Goal: Information Seeking & Learning: Understand process/instructions

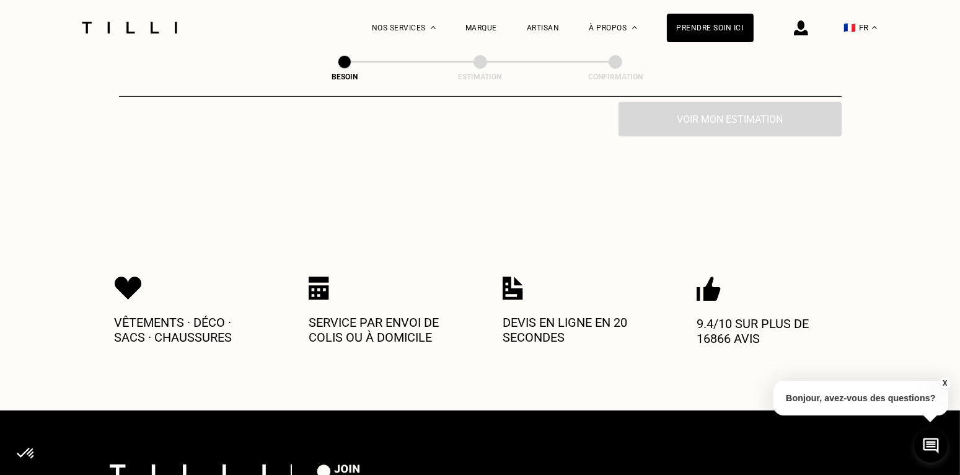
scroll to position [651, 0]
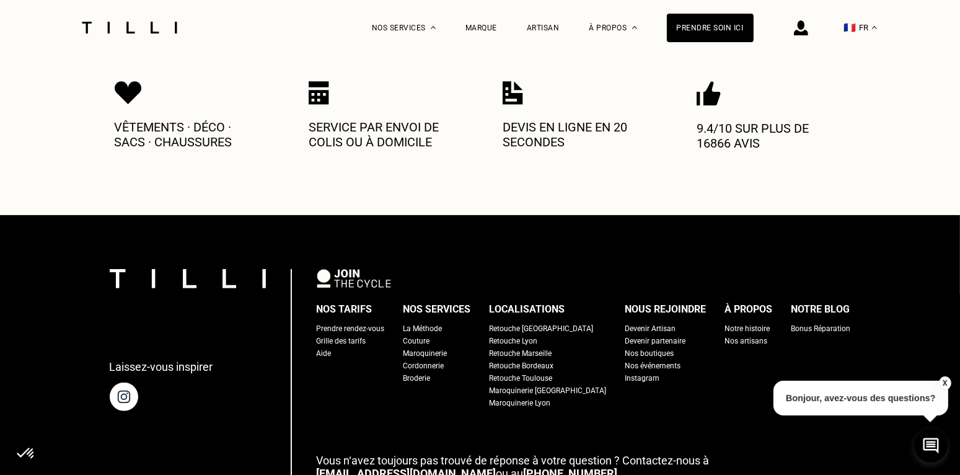
click at [792, 322] on div "Bonus Réparation" at bounding box center [822, 328] width 60 height 12
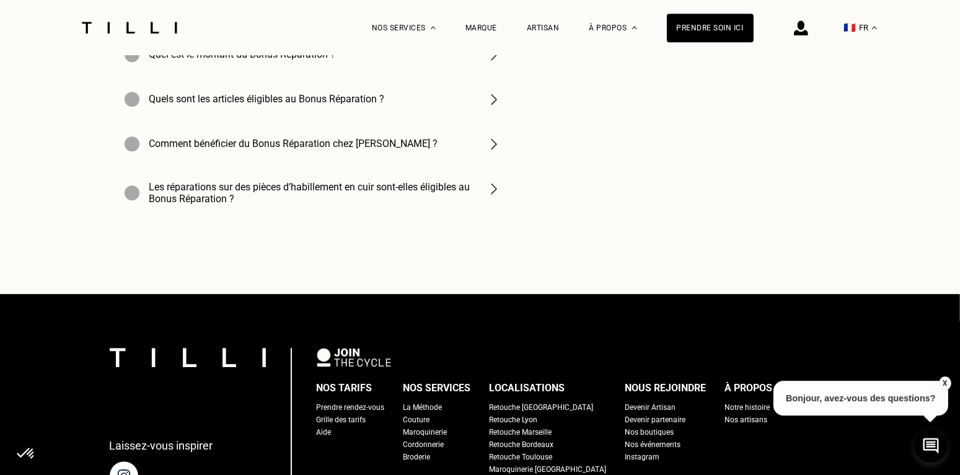
scroll to position [4296, 0]
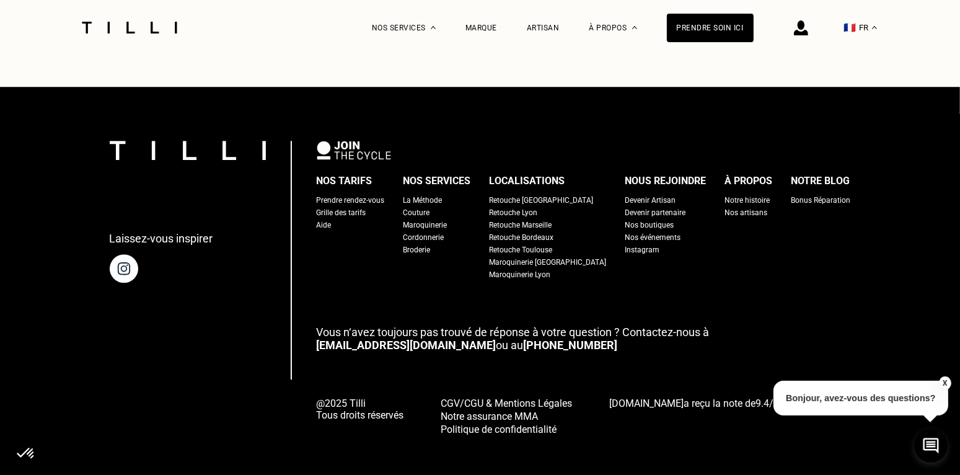
click at [332, 219] on div "Aide" at bounding box center [324, 225] width 15 height 12
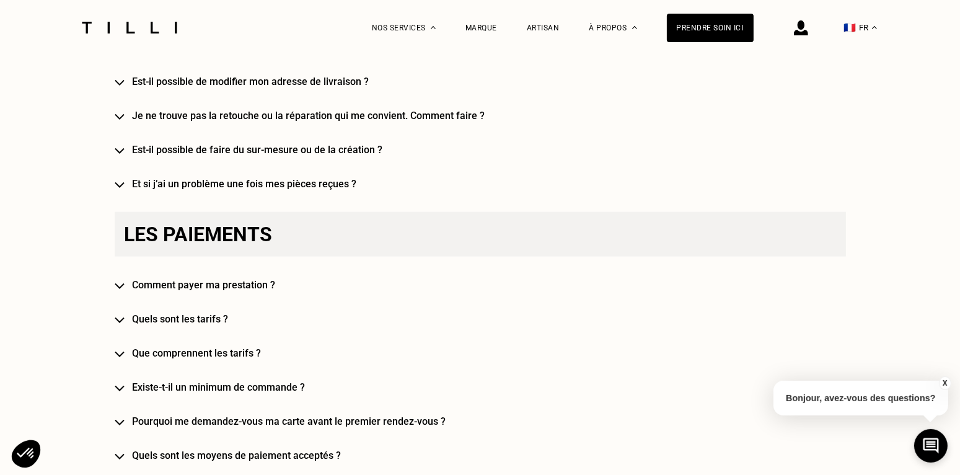
scroll to position [2343, 0]
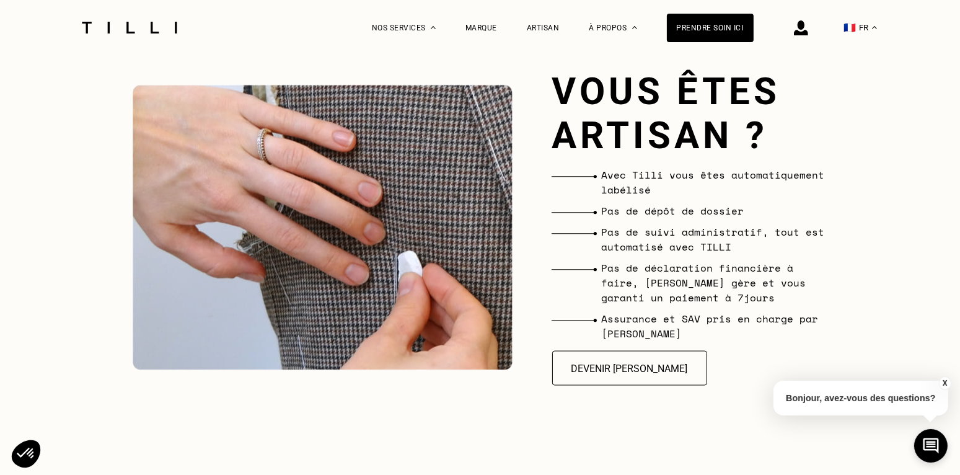
scroll to position [4198, 0]
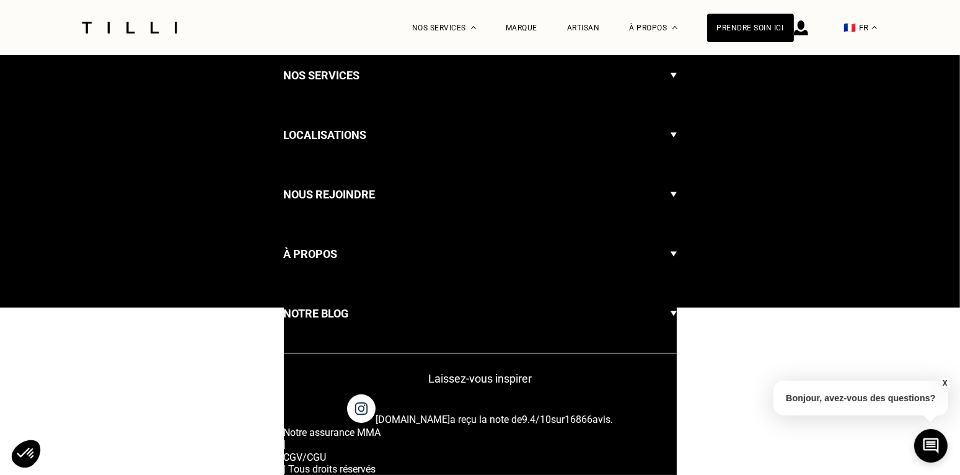
scroll to position [651, 0]
